Goal: Find specific page/section: Find specific page/section

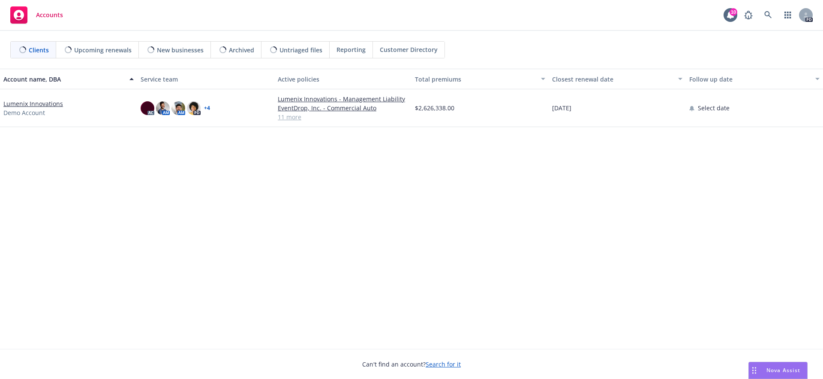
click at [630, 1] on div "Accounts 10 PD" at bounding box center [411, 15] width 823 height 31
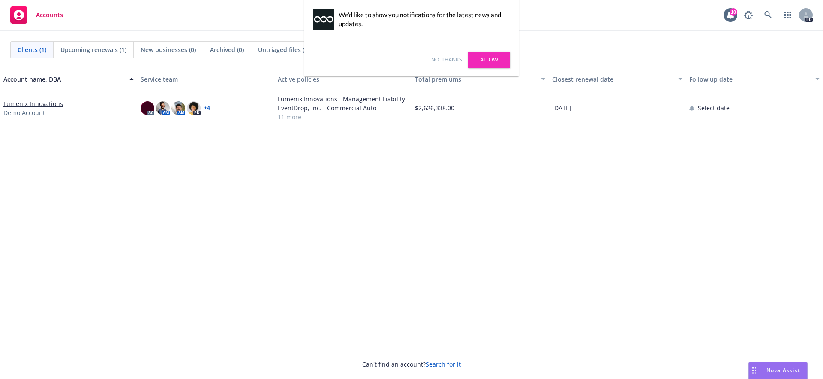
click at [450, 60] on link "No, thanks" at bounding box center [446, 60] width 30 height 8
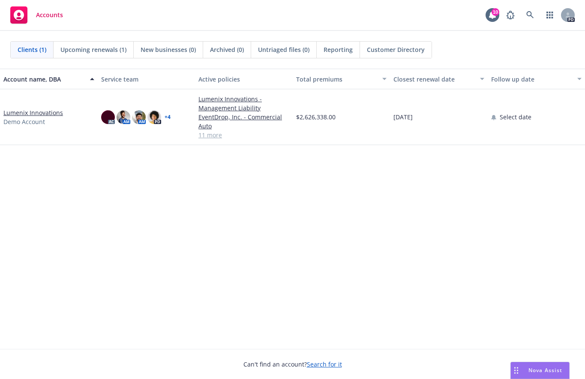
click at [237, 208] on div "Account name, DBA Service team Active policies Total premiums Closest renewal d…" at bounding box center [292, 209] width 585 height 280
